Goal: Transaction & Acquisition: Subscribe to service/newsletter

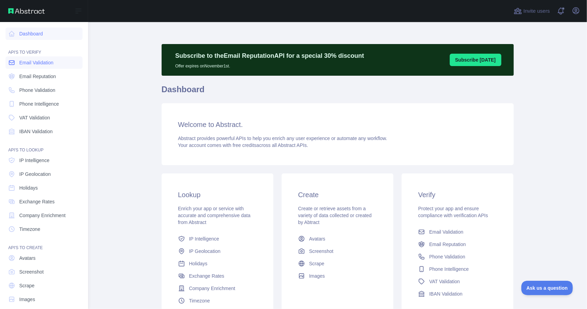
click at [42, 65] on span "Email Validation" at bounding box center [36, 62] width 34 height 7
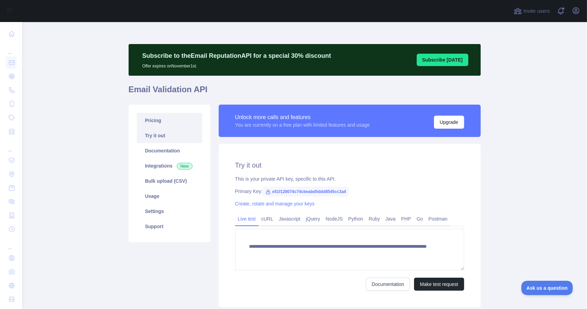
click at [141, 117] on link "Pricing" at bounding box center [169, 120] width 65 height 15
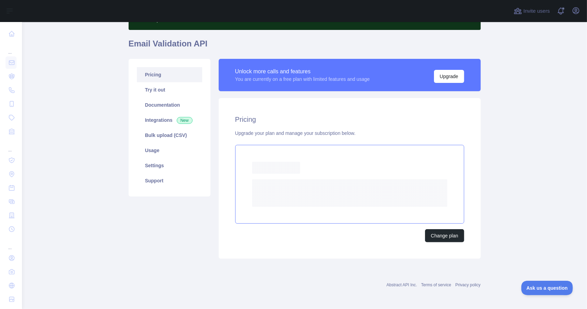
scroll to position [27, 0]
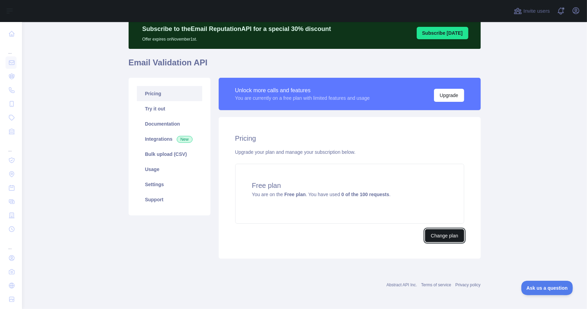
click at [438, 236] on button "Change plan" at bounding box center [444, 235] width 39 height 13
